Goal: Information Seeking & Learning: Learn about a topic

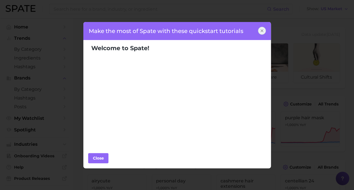
click at [260, 31] on icon at bounding box center [262, 30] width 5 height 5
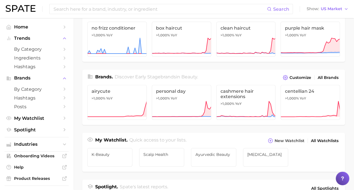
scroll to position [90, 0]
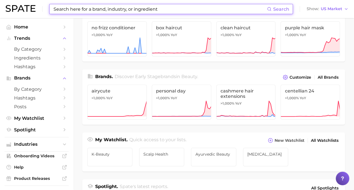
click at [112, 10] on input at bounding box center [160, 9] width 214 height 10
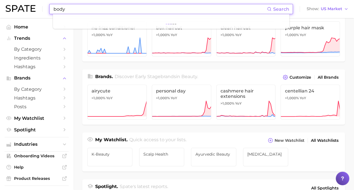
type input "body"
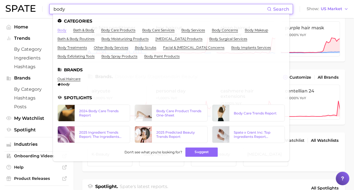
click at [61, 30] on link "body" at bounding box center [61, 30] width 9 height 4
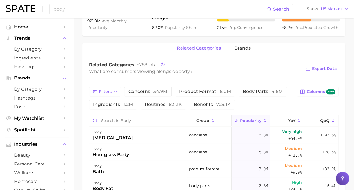
scroll to position [349, 0]
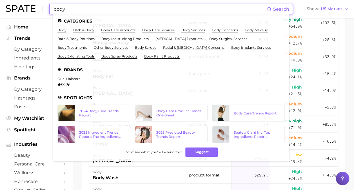
click at [108, 8] on input "body" at bounding box center [160, 9] width 214 height 10
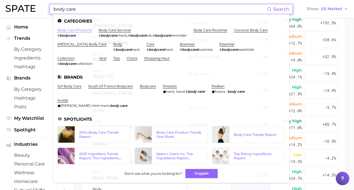
type input "body care"
click at [67, 32] on link "body care products" at bounding box center [74, 30] width 34 height 4
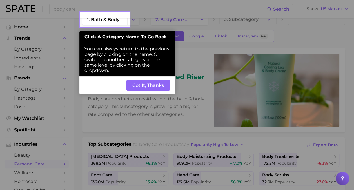
scroll to position [13, 0]
click at [149, 84] on button "Got It, Thanks" at bounding box center [148, 85] width 44 height 11
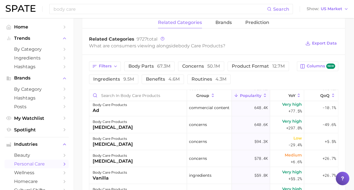
scroll to position [611, 0]
